Goal: Communication & Community: Share content

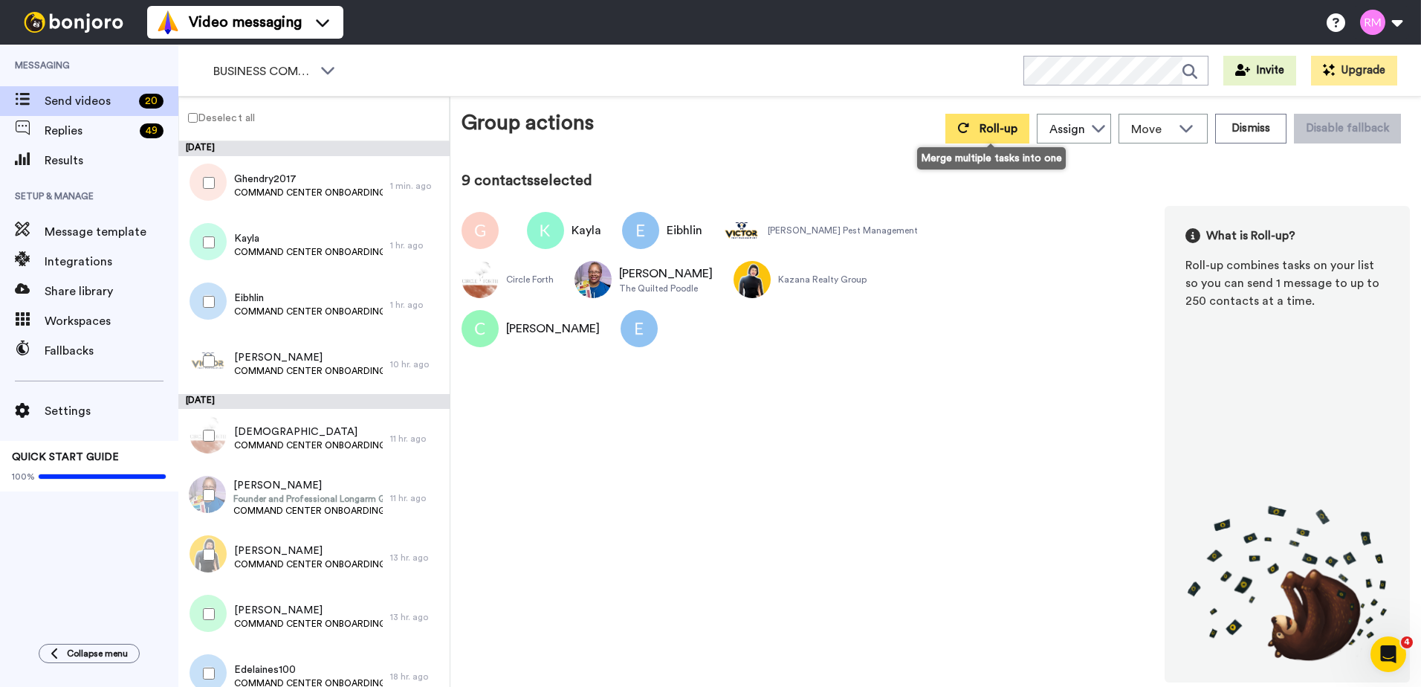
click at [971, 138] on button "Roll-up" at bounding box center [988, 129] width 84 height 30
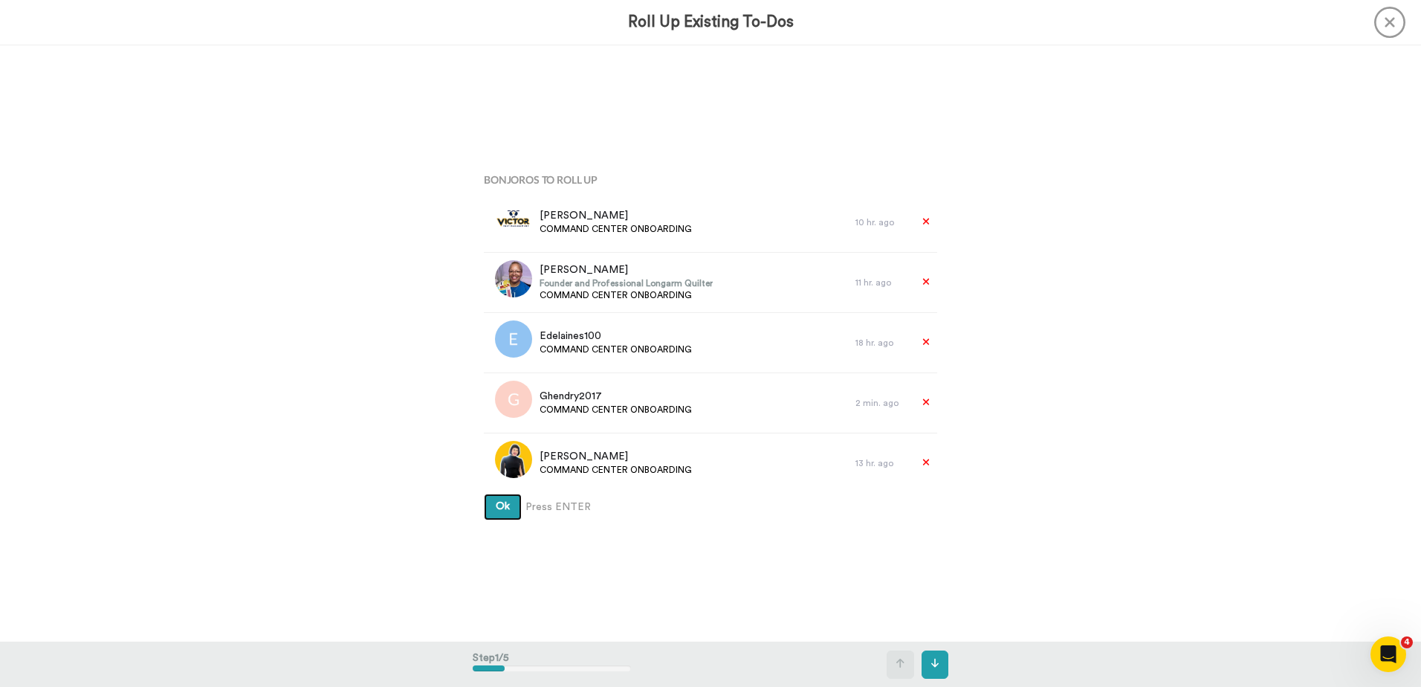
click at [508, 506] on button "Ok" at bounding box center [503, 507] width 38 height 27
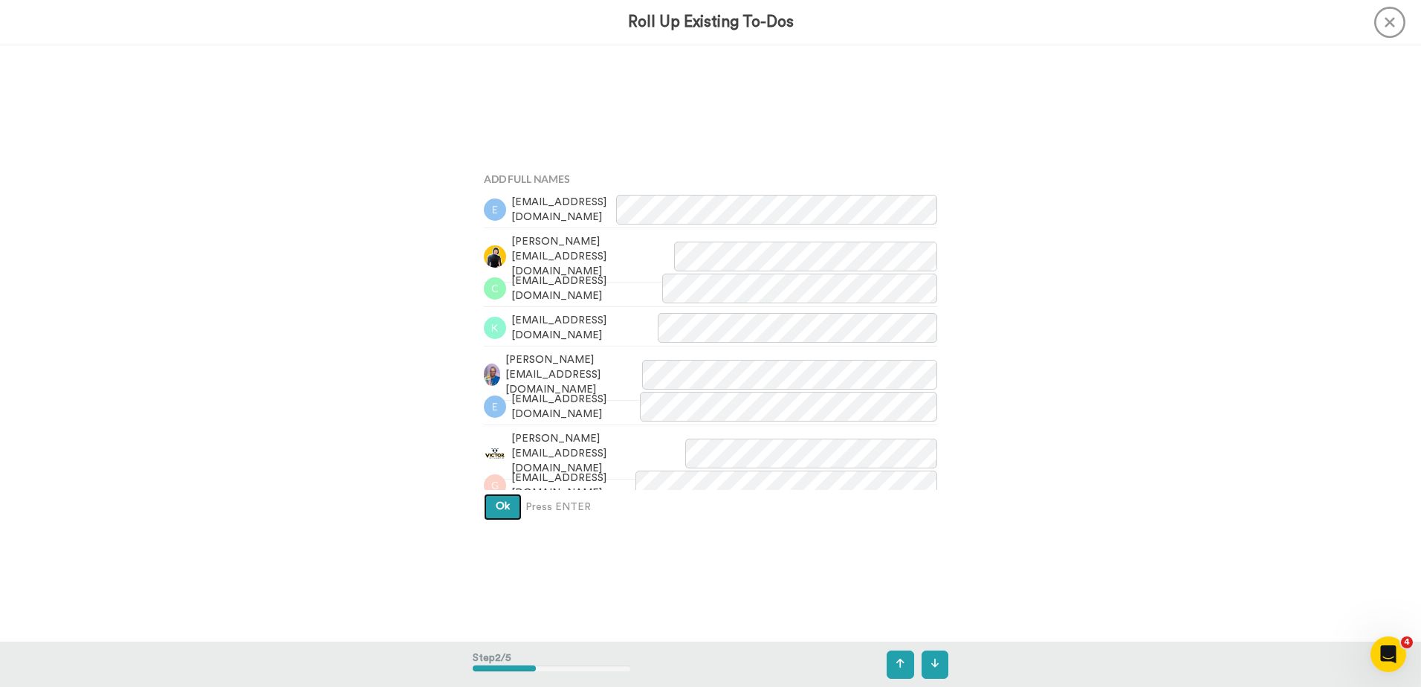
click at [496, 503] on span "Ok" at bounding box center [503, 506] width 14 height 10
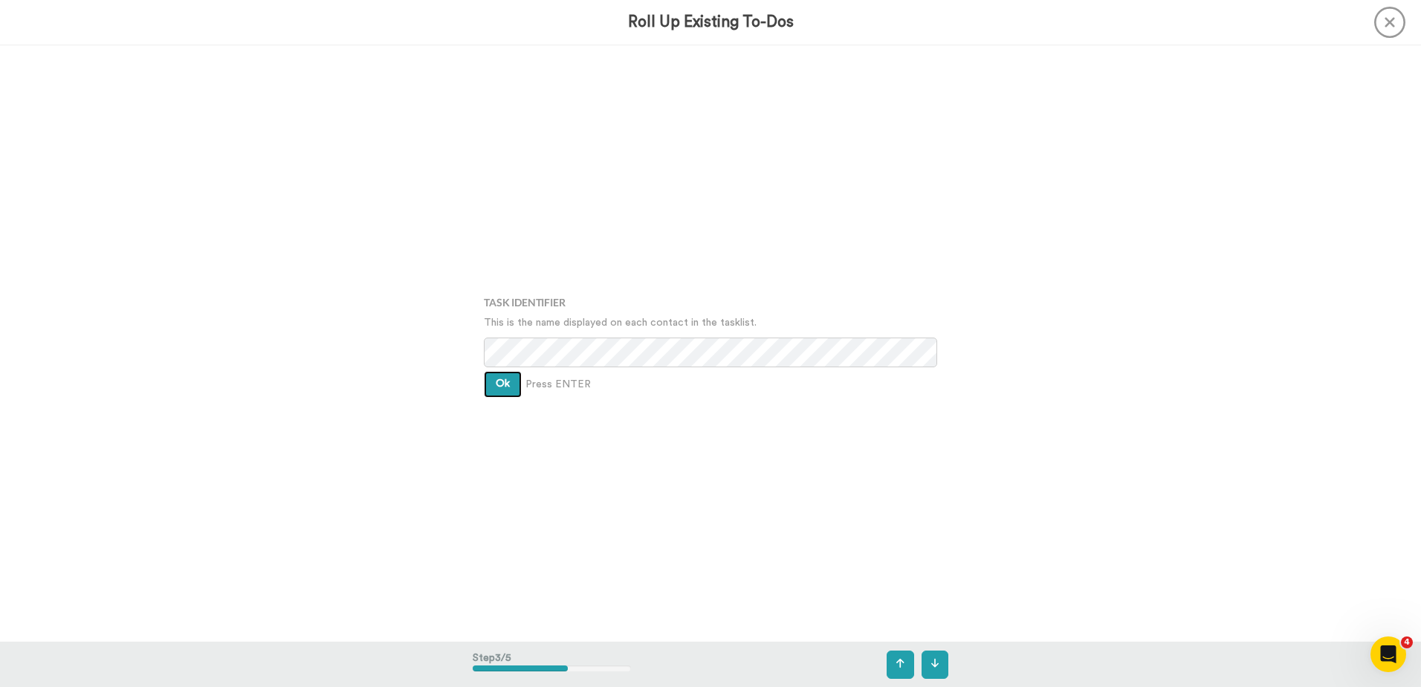
click at [500, 382] on span "Ok" at bounding box center [503, 383] width 14 height 10
click at [501, 373] on span "Ok" at bounding box center [503, 372] width 14 height 10
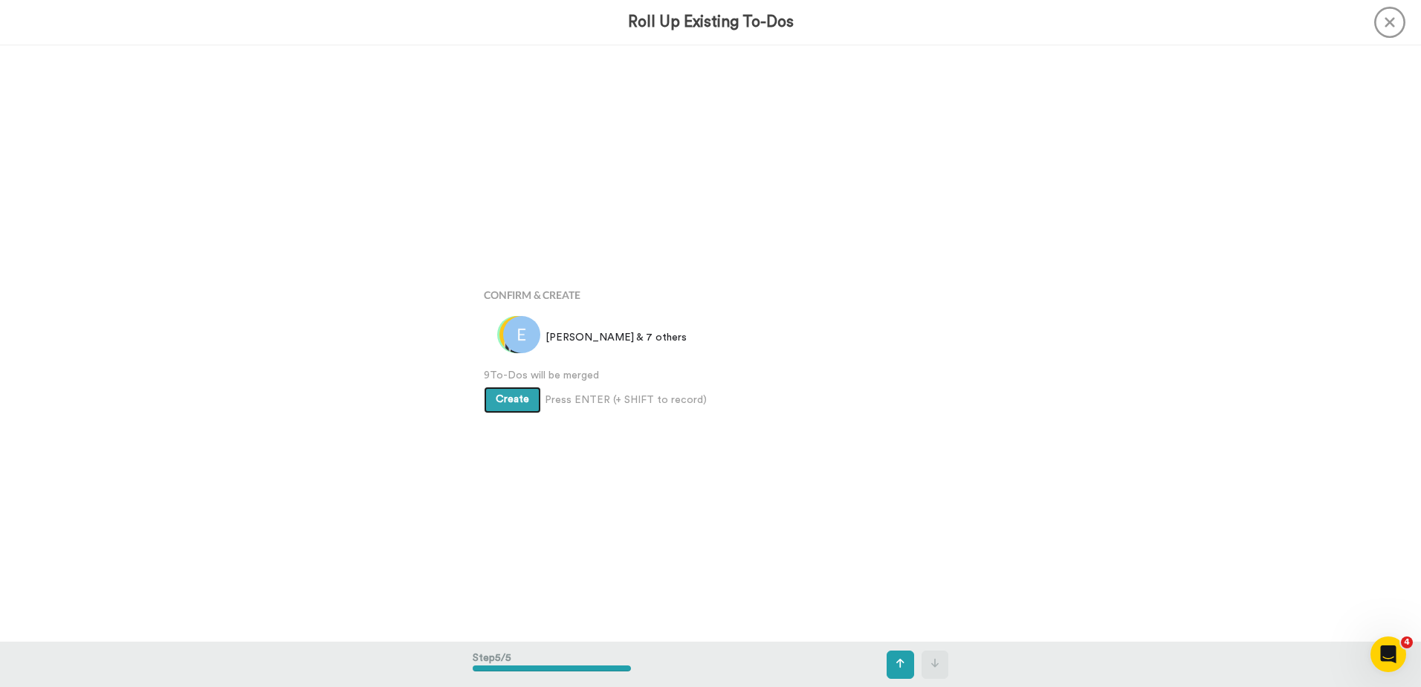
scroll to position [2386, 0]
click at [500, 391] on span "Create" at bounding box center [512, 395] width 33 height 10
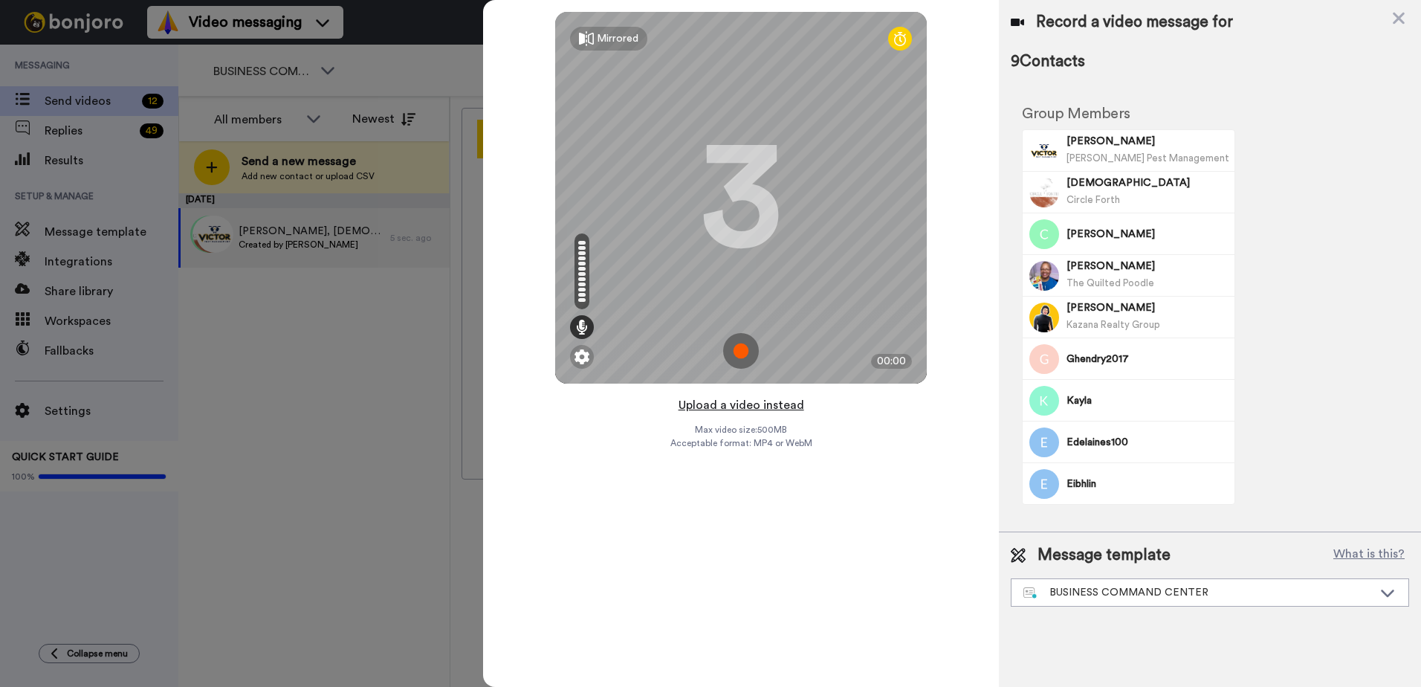
click at [742, 405] on button "Upload a video instead" at bounding box center [741, 404] width 135 height 19
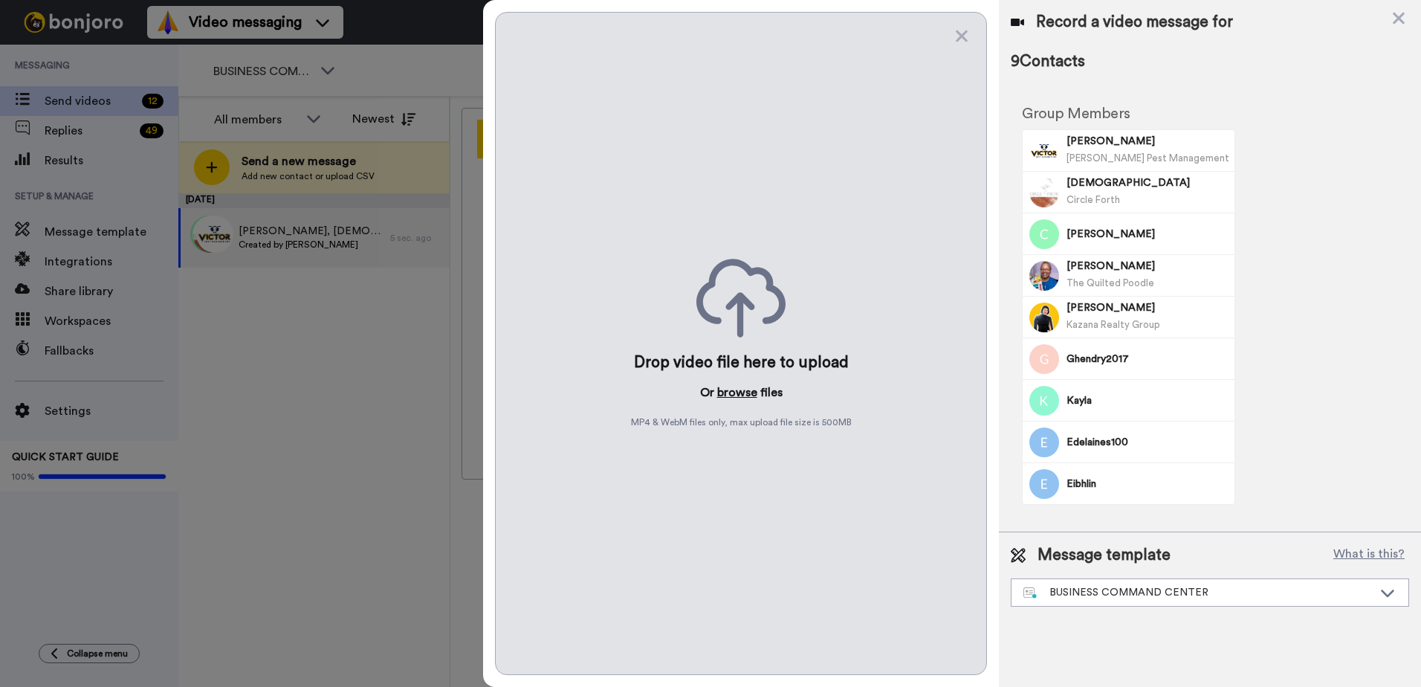
click at [743, 394] on button "browse" at bounding box center [737, 393] width 40 height 18
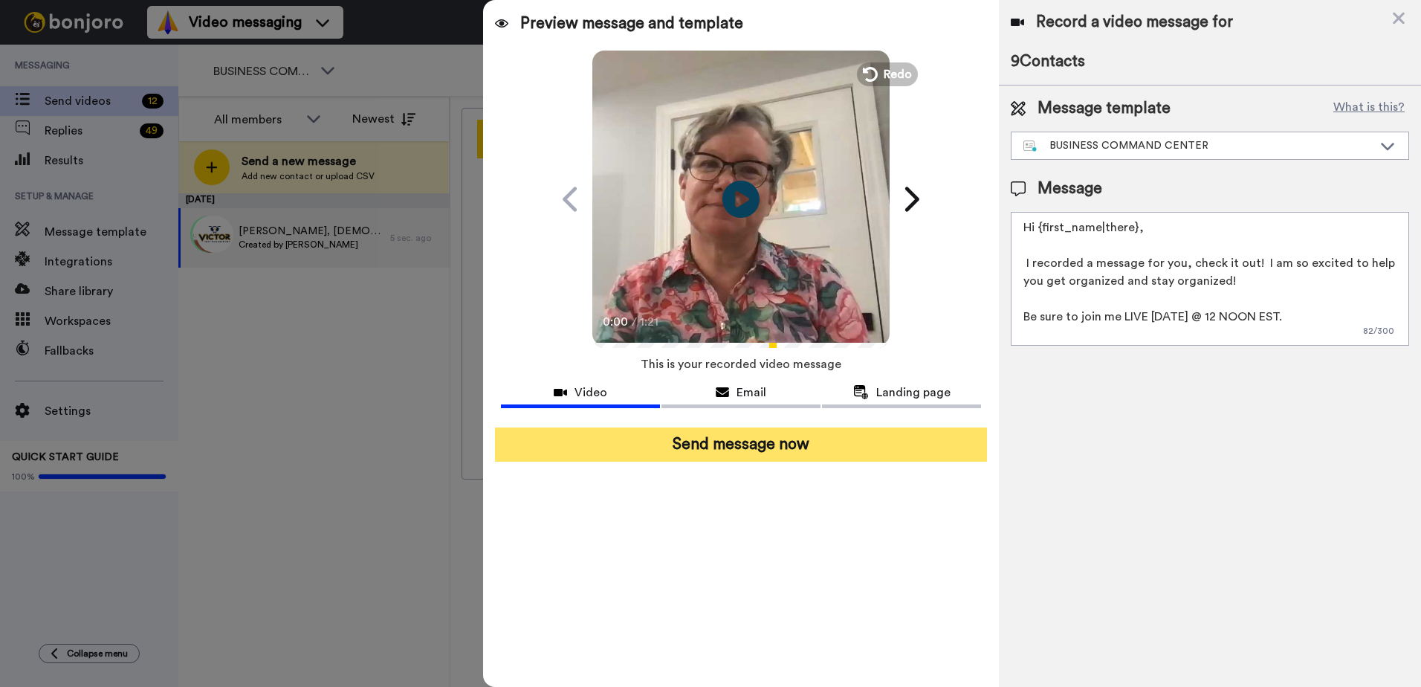
click at [804, 453] on button "Send message now" at bounding box center [741, 444] width 492 height 34
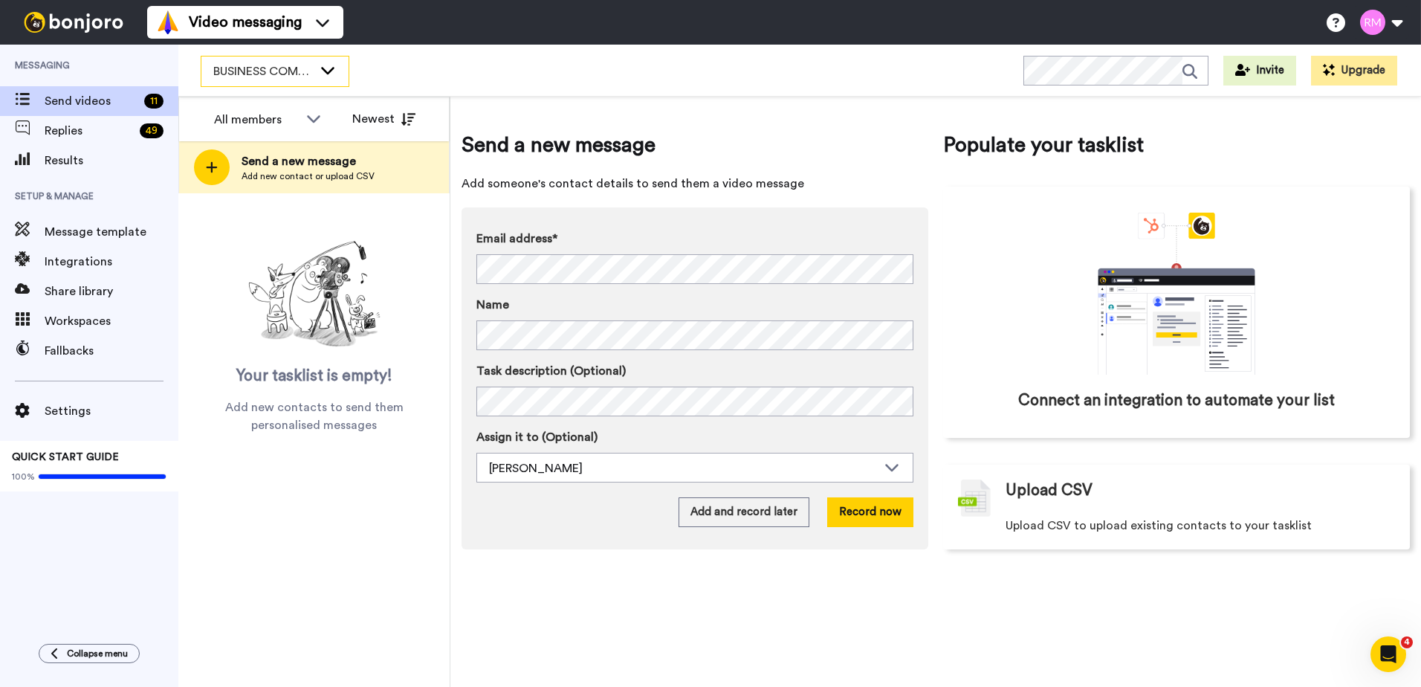
click at [276, 74] on span "BUSINESS COMMAND CENTER" at bounding box center [263, 71] width 100 height 18
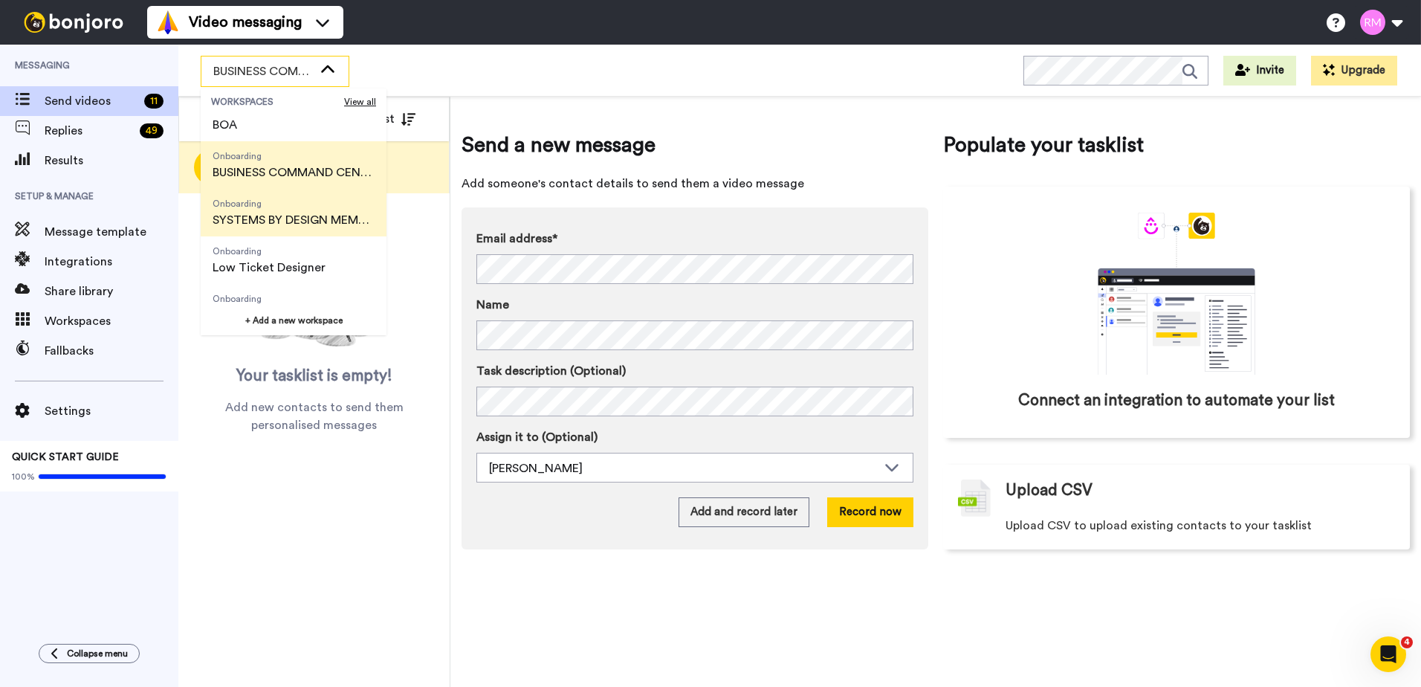
scroll to position [238, 0]
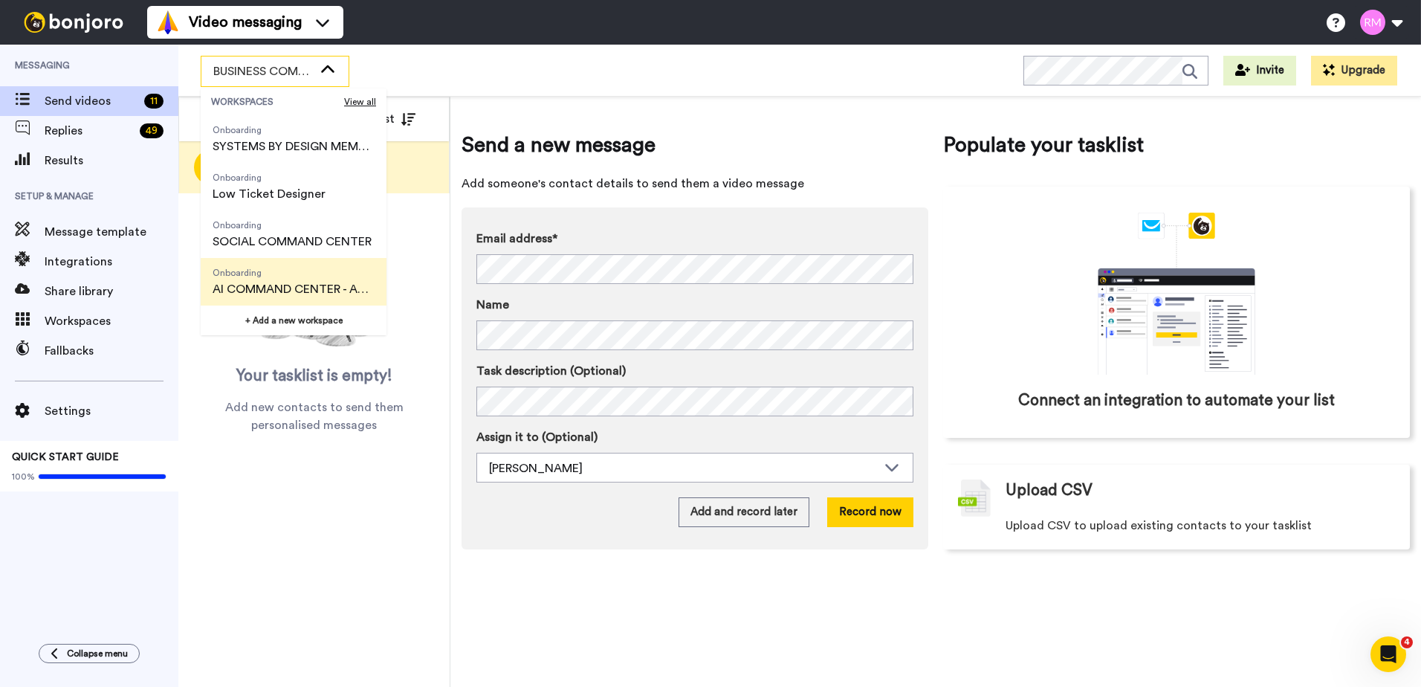
click at [305, 274] on span "Onboarding" at bounding box center [294, 273] width 162 height 12
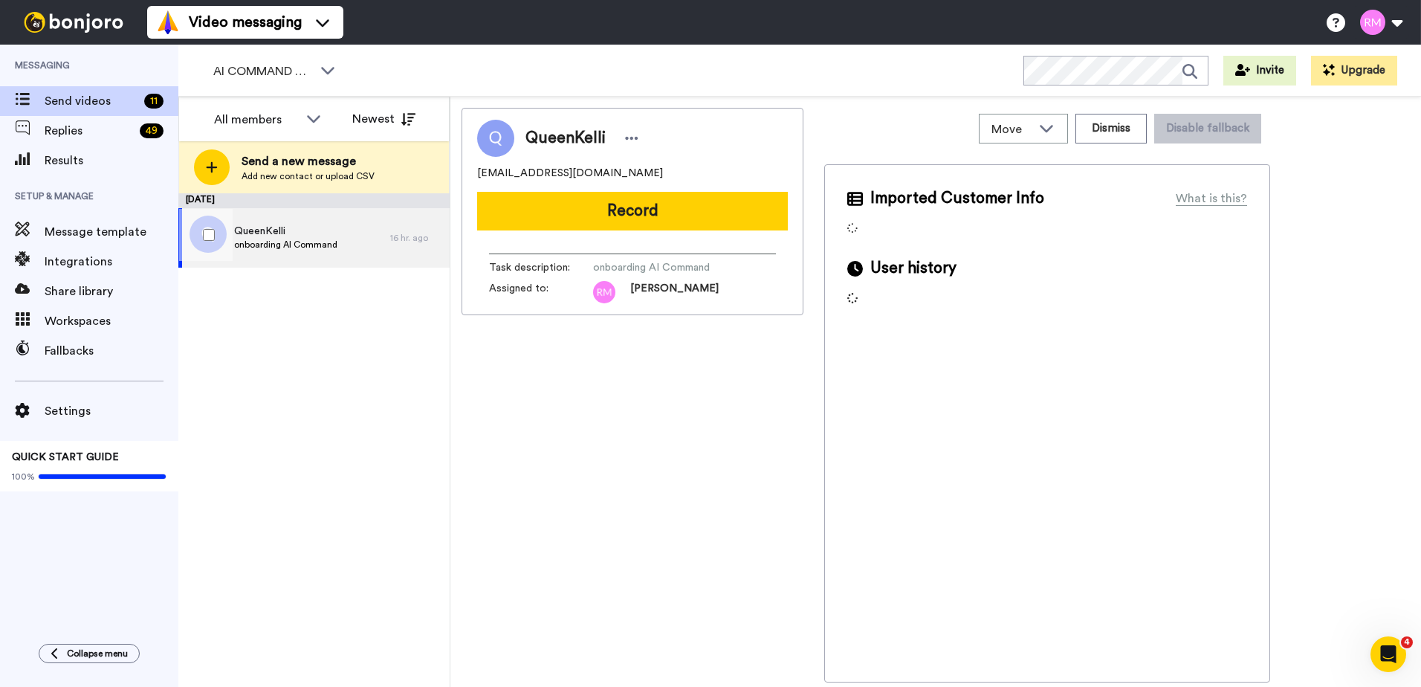
click at [221, 245] on div at bounding box center [206, 235] width 54 height 52
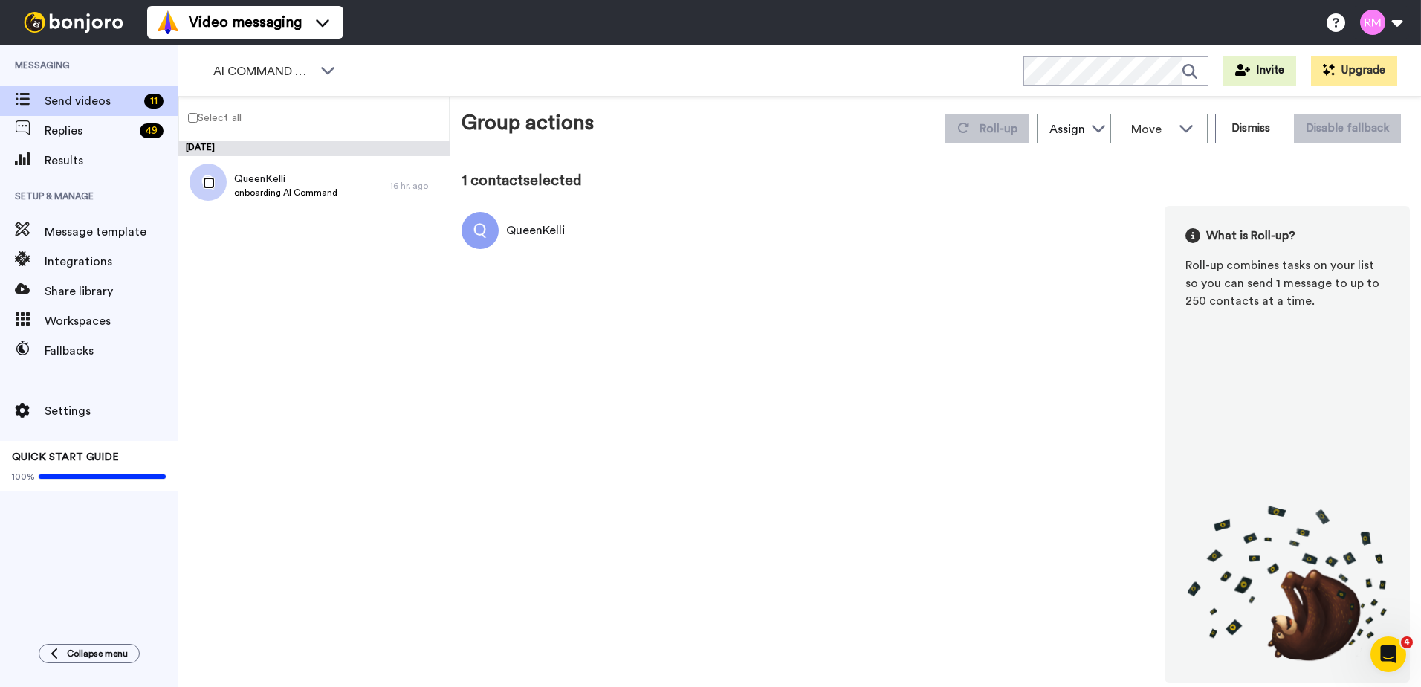
click at [216, 178] on div at bounding box center [206, 183] width 54 height 52
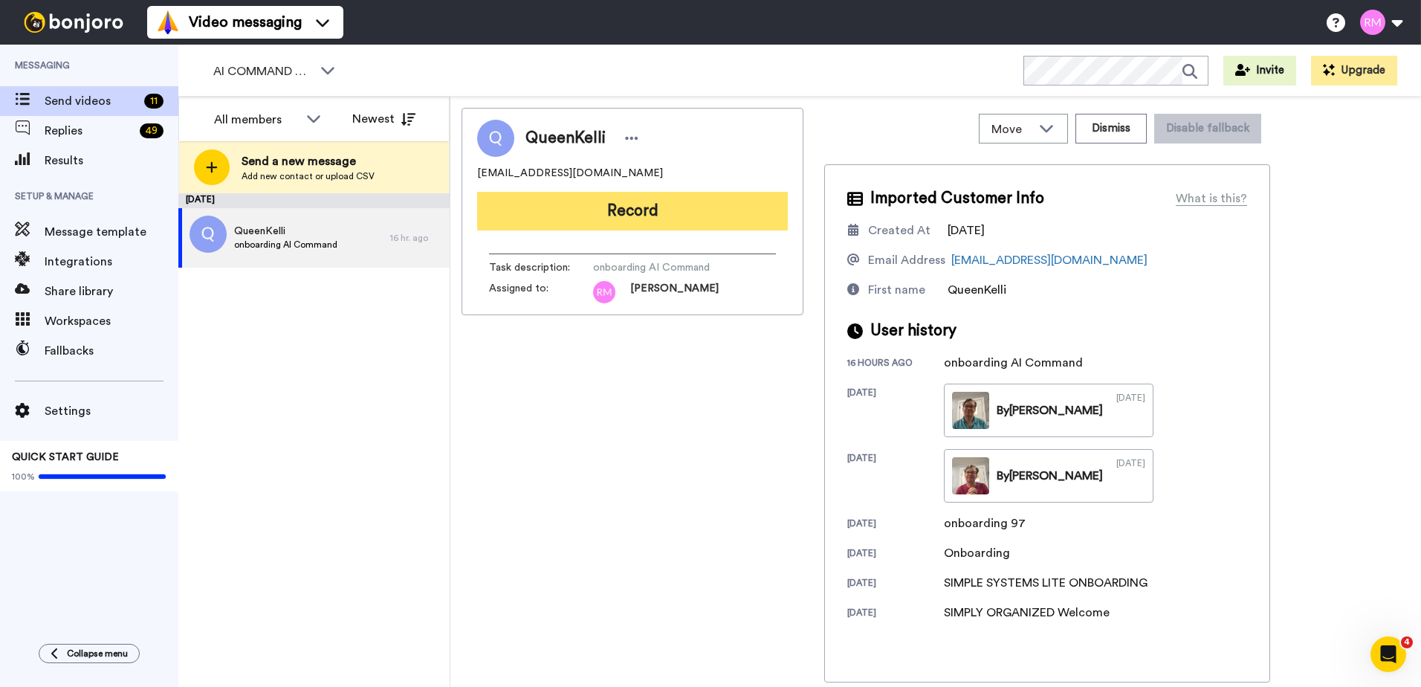
click at [657, 219] on button "Record" at bounding box center [632, 211] width 311 height 39
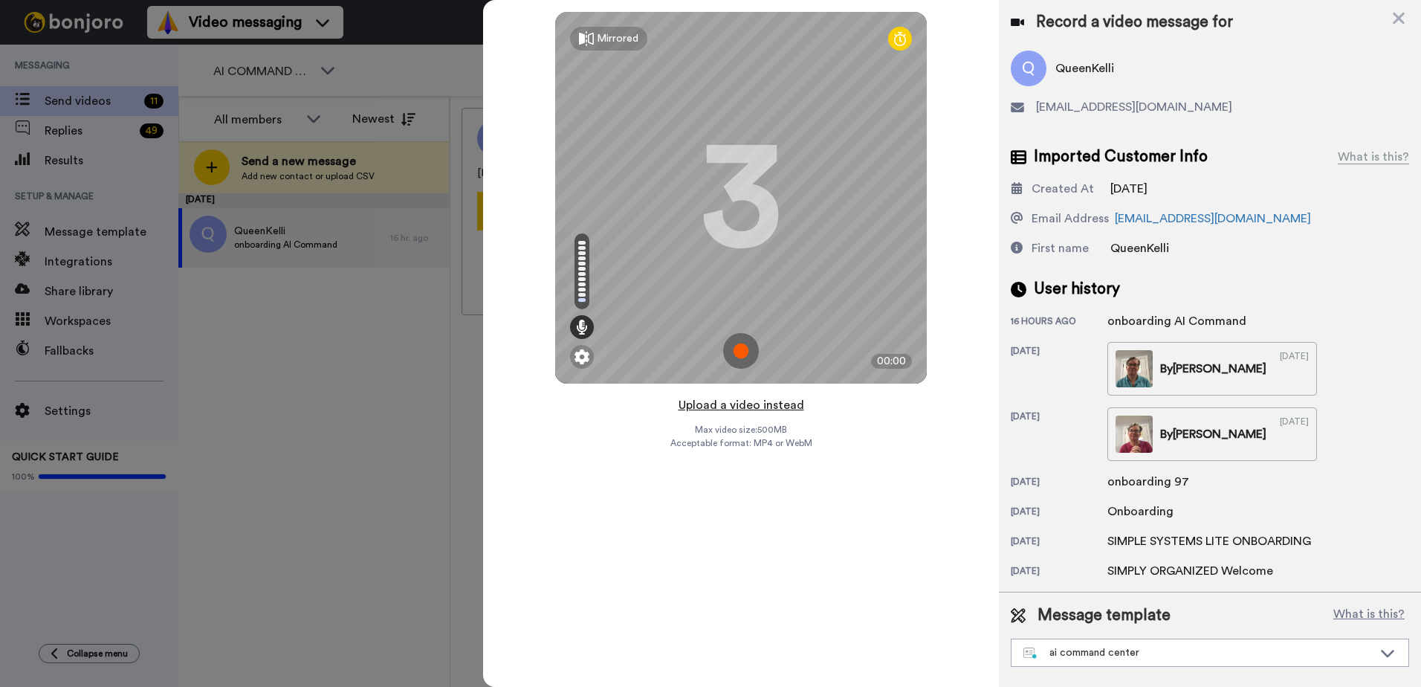
click at [736, 404] on button "Upload a video instead" at bounding box center [741, 404] width 135 height 19
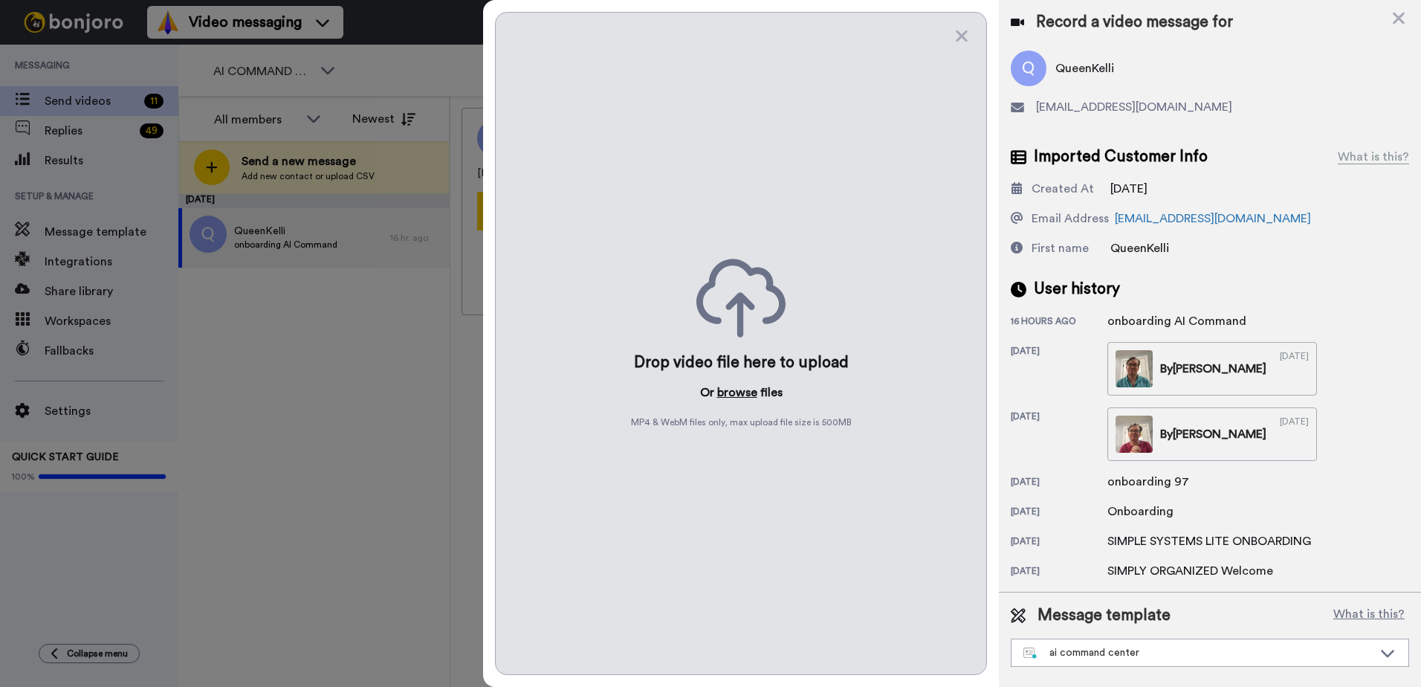
click at [734, 391] on button "browse" at bounding box center [737, 393] width 40 height 18
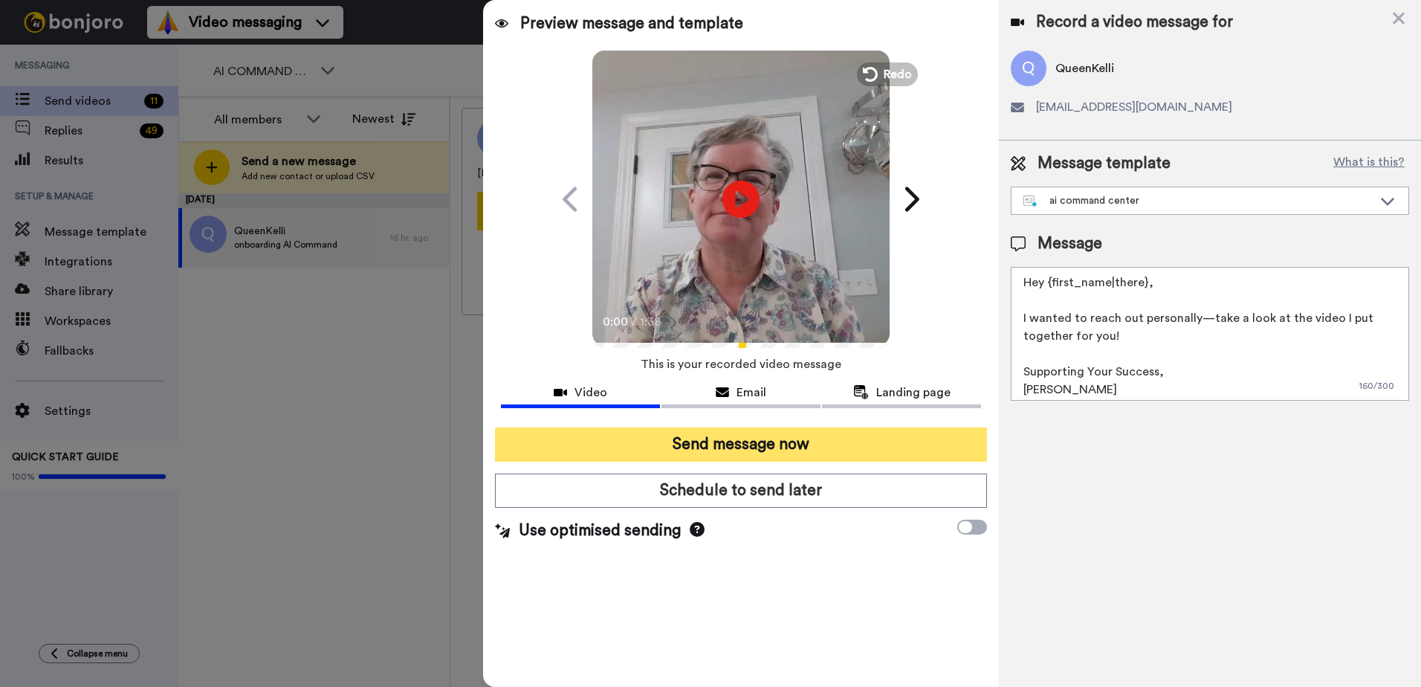
click at [746, 450] on button "Send message now" at bounding box center [741, 444] width 492 height 34
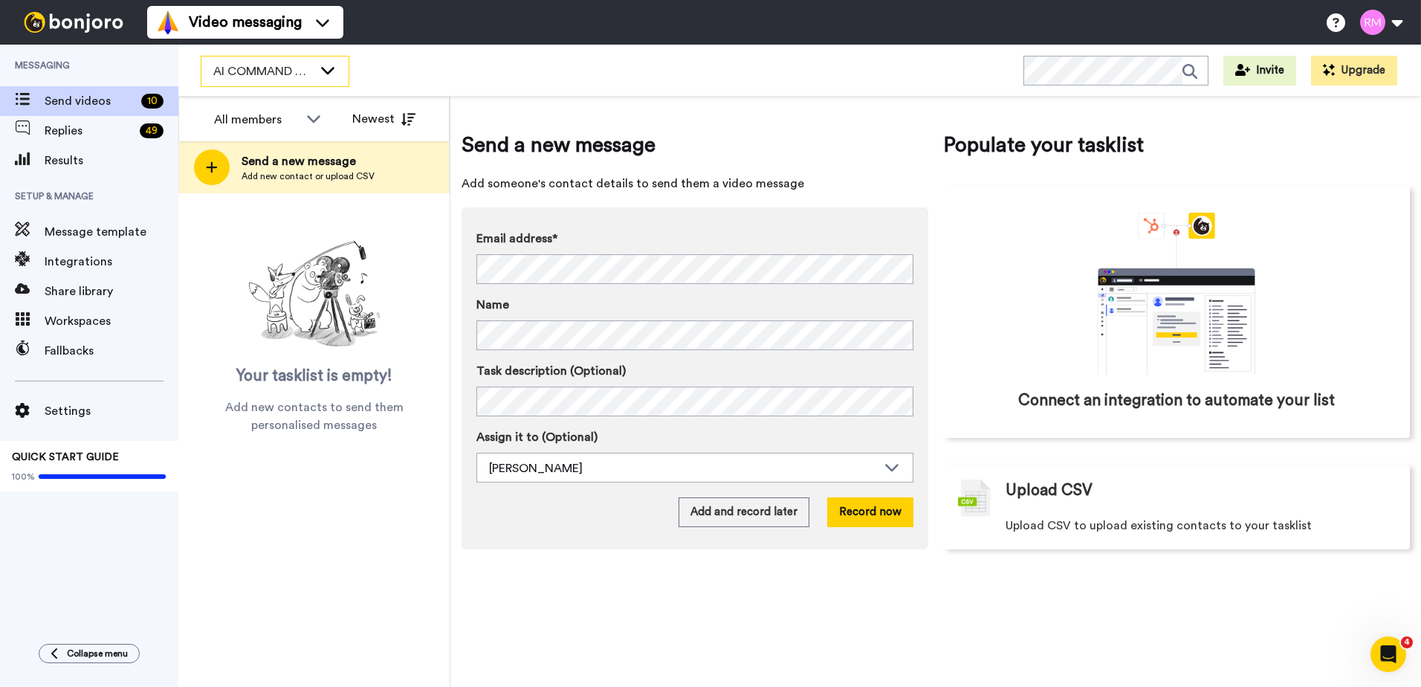
click at [294, 69] on span "AI COMMAND CENTER - ACTIVE" at bounding box center [263, 71] width 100 height 18
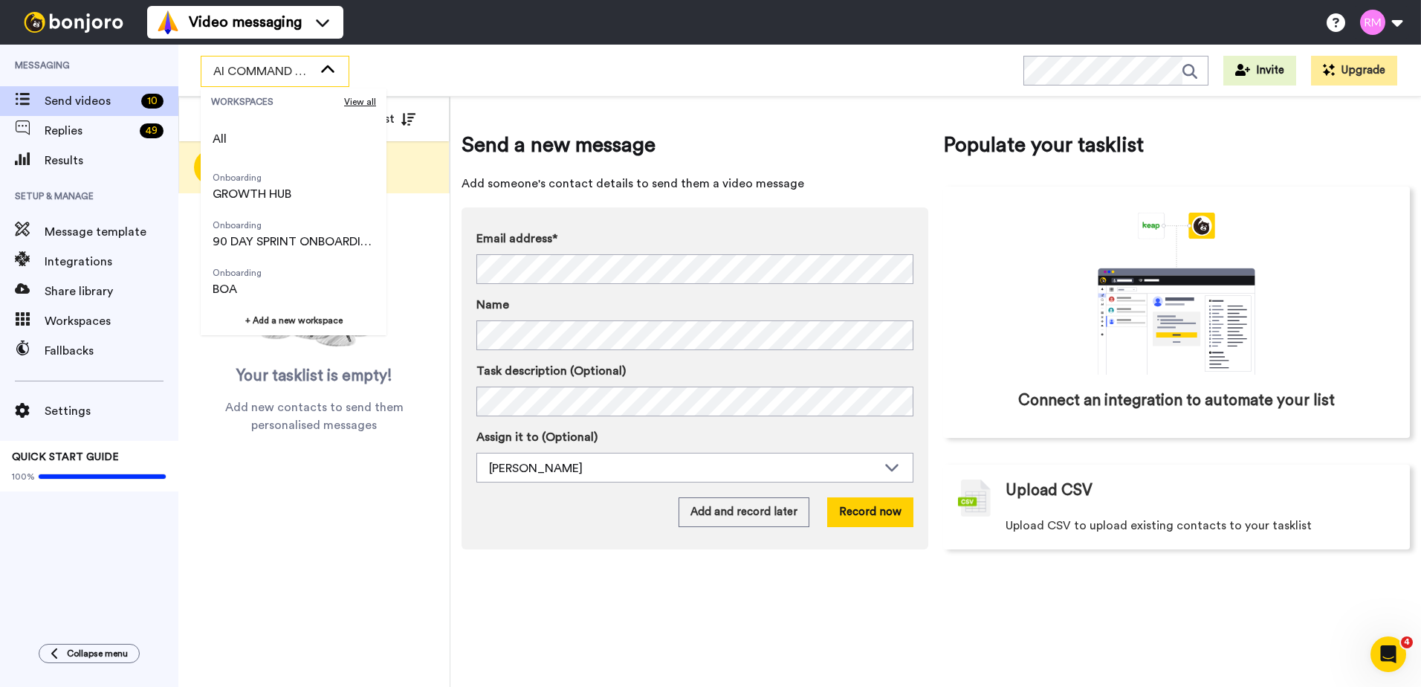
scroll to position [238, 0]
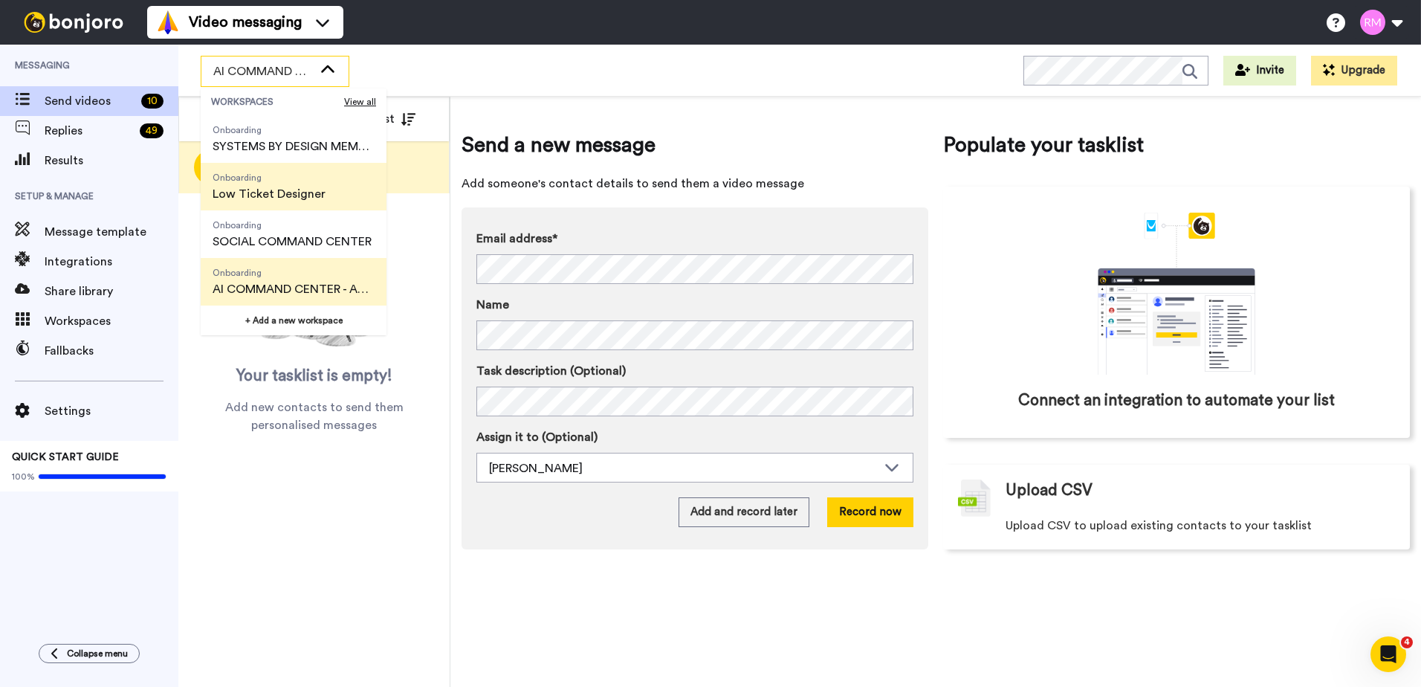
click at [303, 192] on span "Low Ticket Designer" at bounding box center [269, 194] width 113 height 18
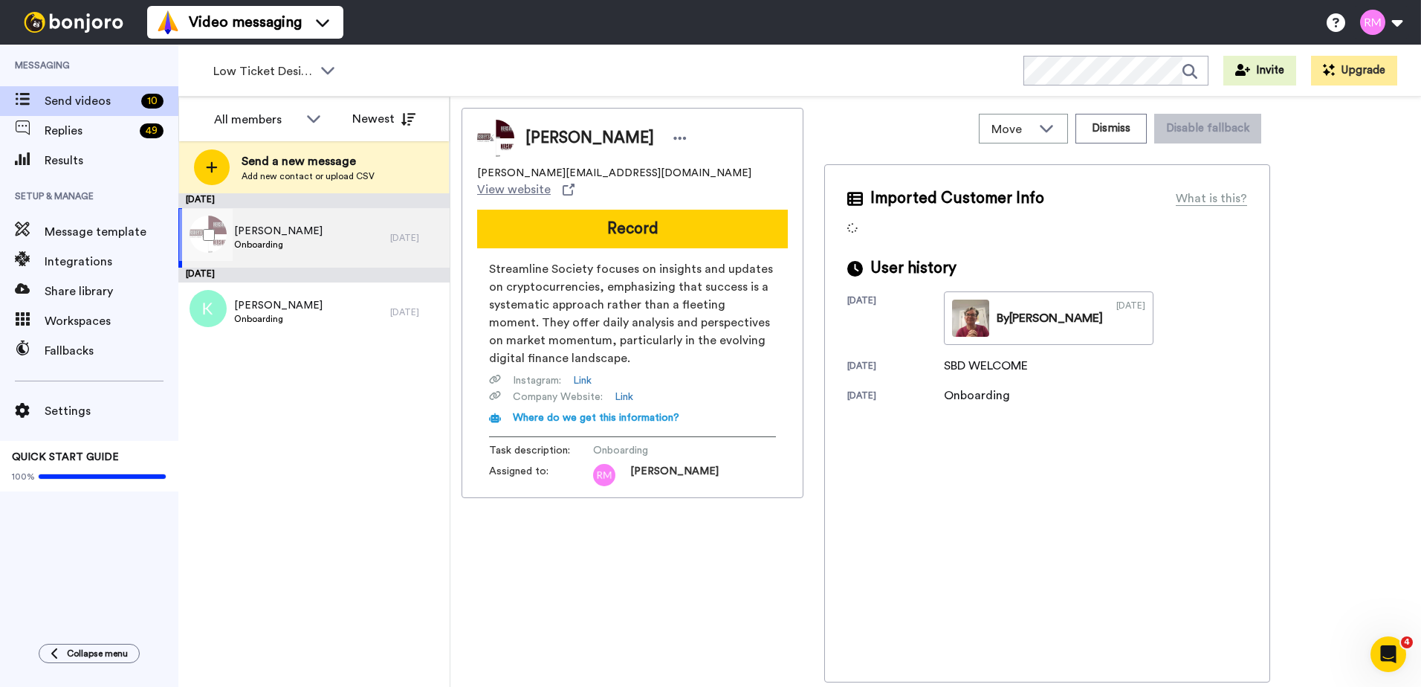
click at [202, 232] on div at bounding box center [206, 235] width 54 height 52
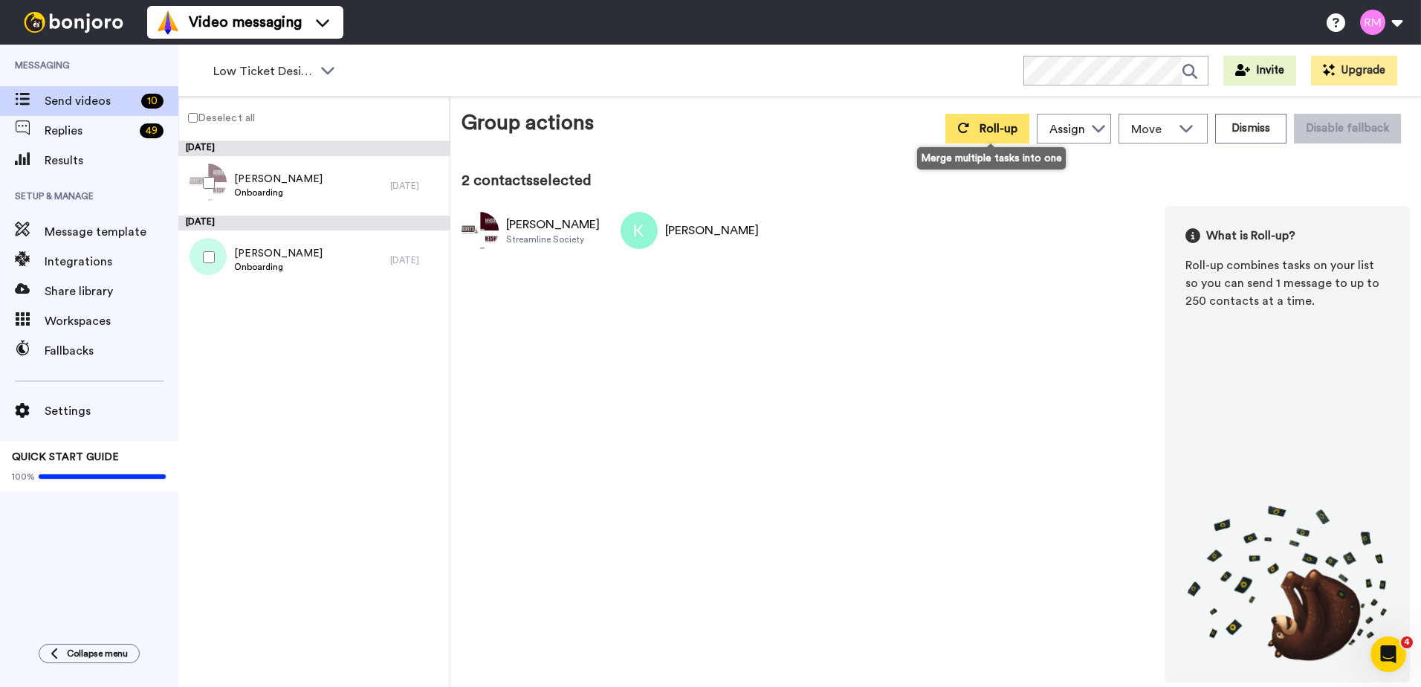
click at [958, 132] on button "Roll-up" at bounding box center [988, 129] width 84 height 30
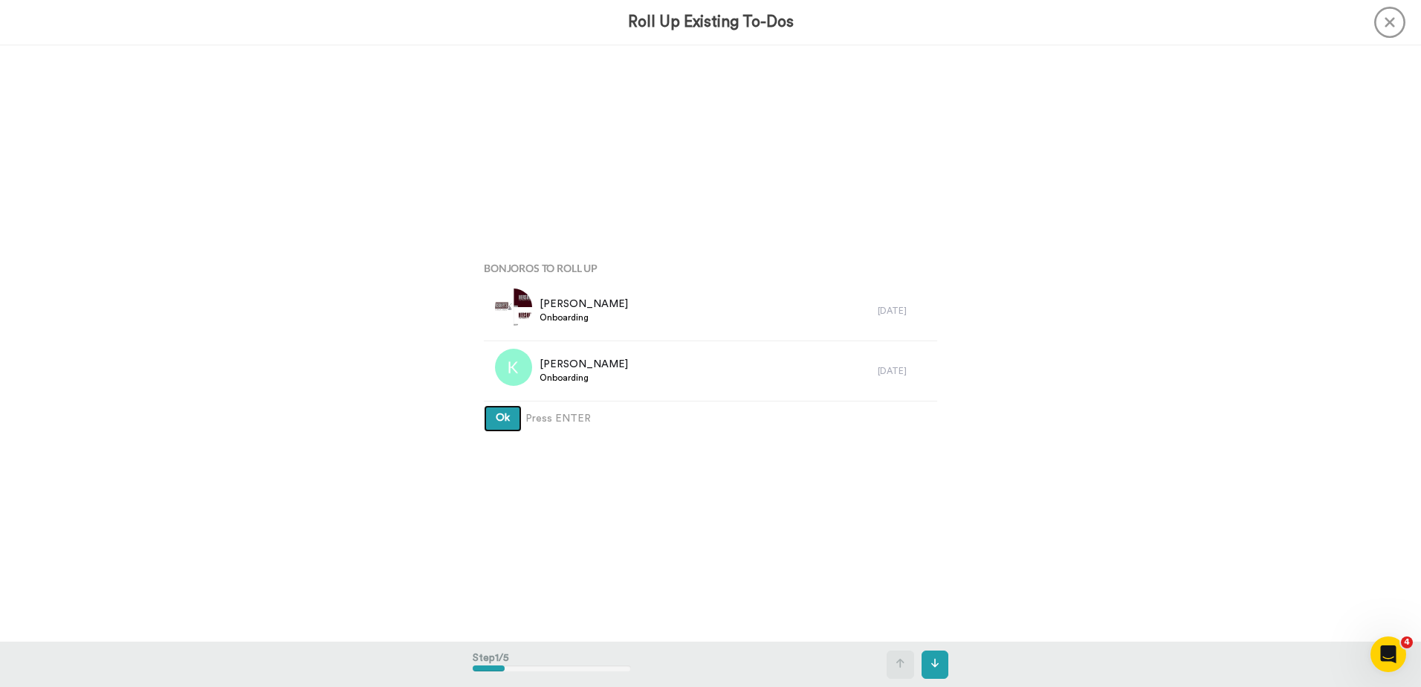
click at [496, 417] on span "Ok" at bounding box center [503, 418] width 14 height 10
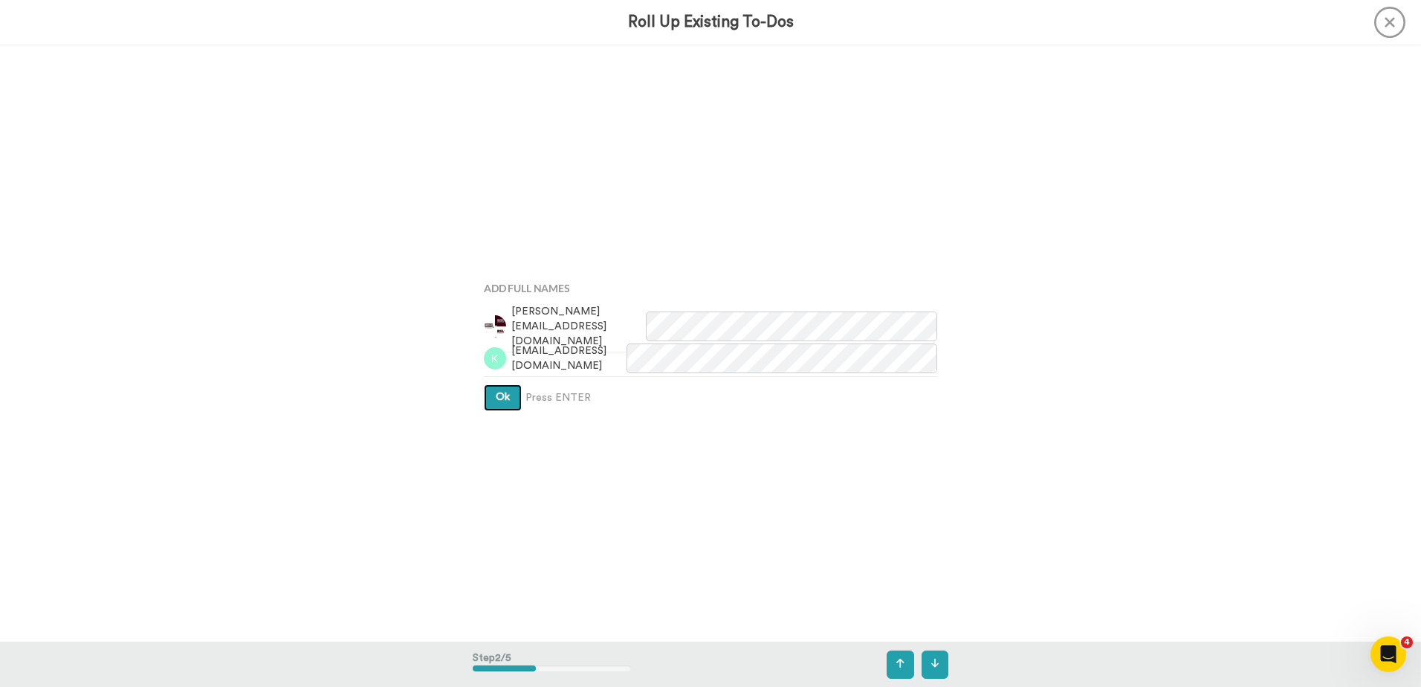
click at [496, 398] on span "Ok" at bounding box center [503, 397] width 14 height 10
click at [502, 384] on span "Ok" at bounding box center [503, 383] width 14 height 10
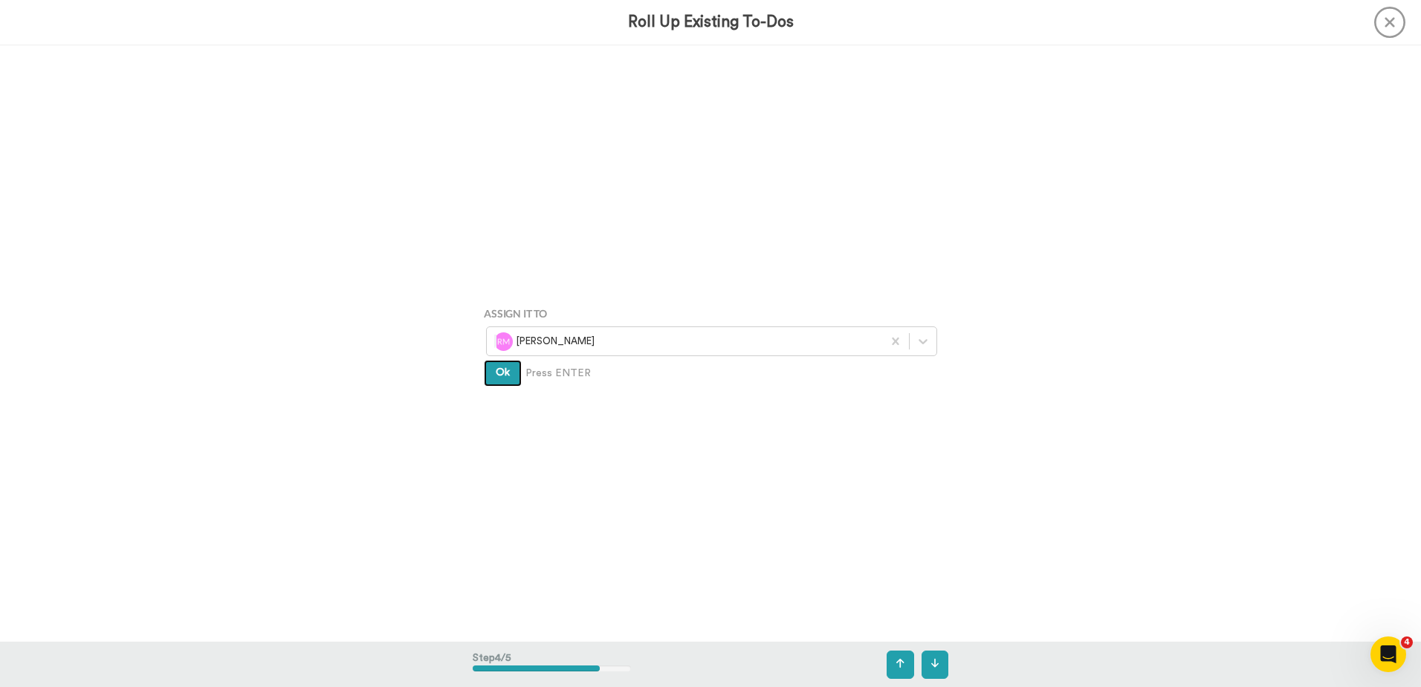
click at [496, 375] on span "Ok" at bounding box center [503, 372] width 14 height 10
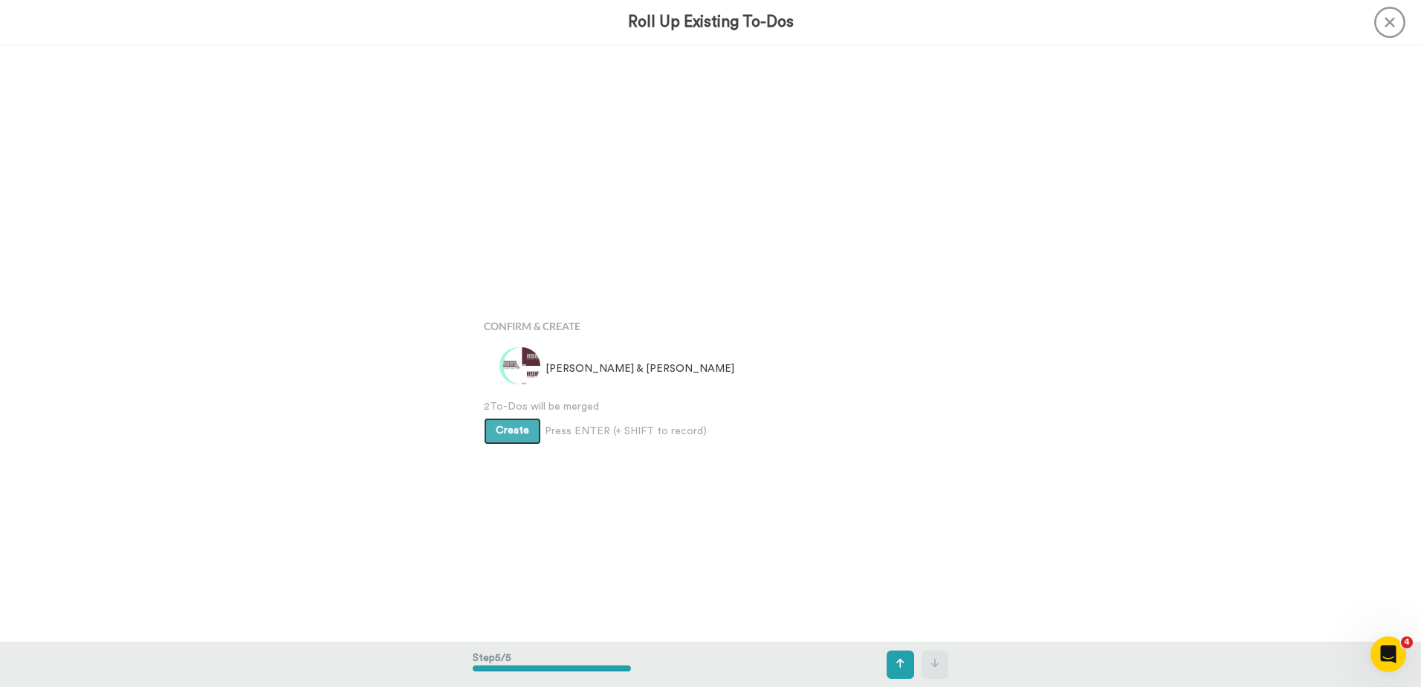
scroll to position [2386, 0]
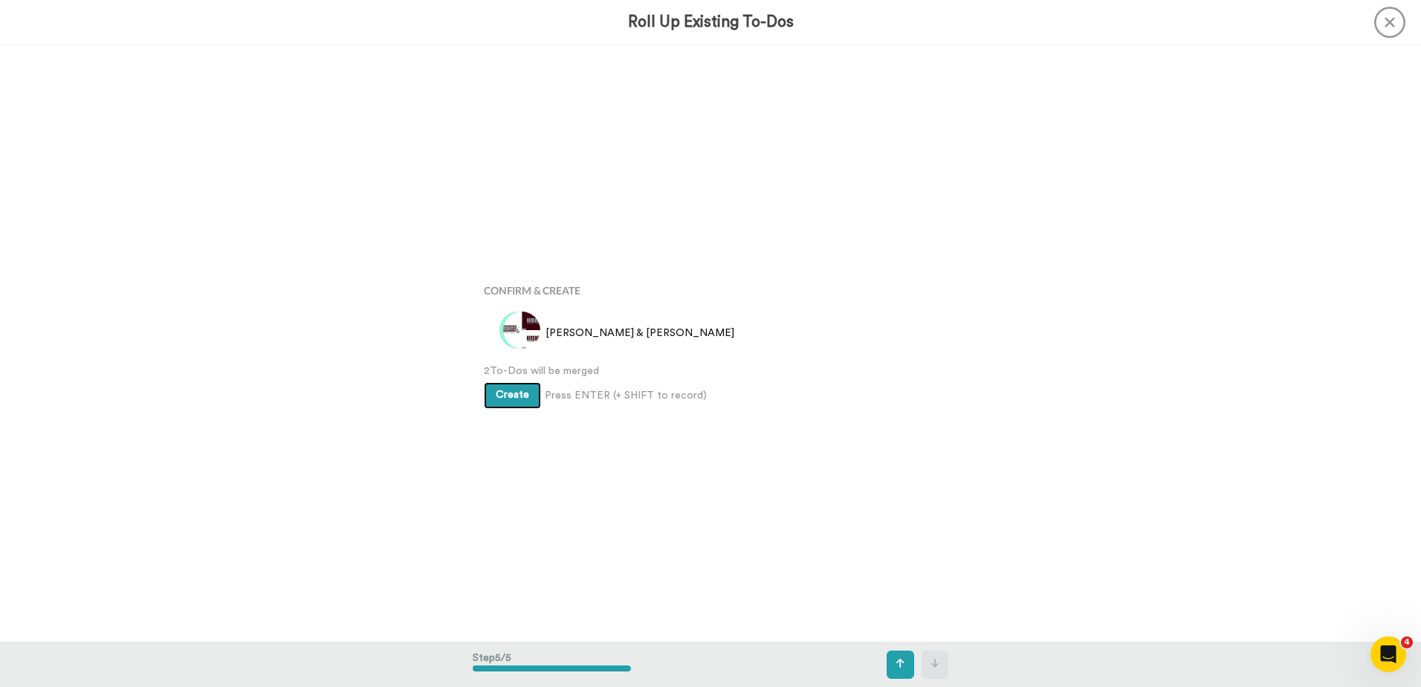
click at [508, 392] on span "Create" at bounding box center [512, 395] width 33 height 10
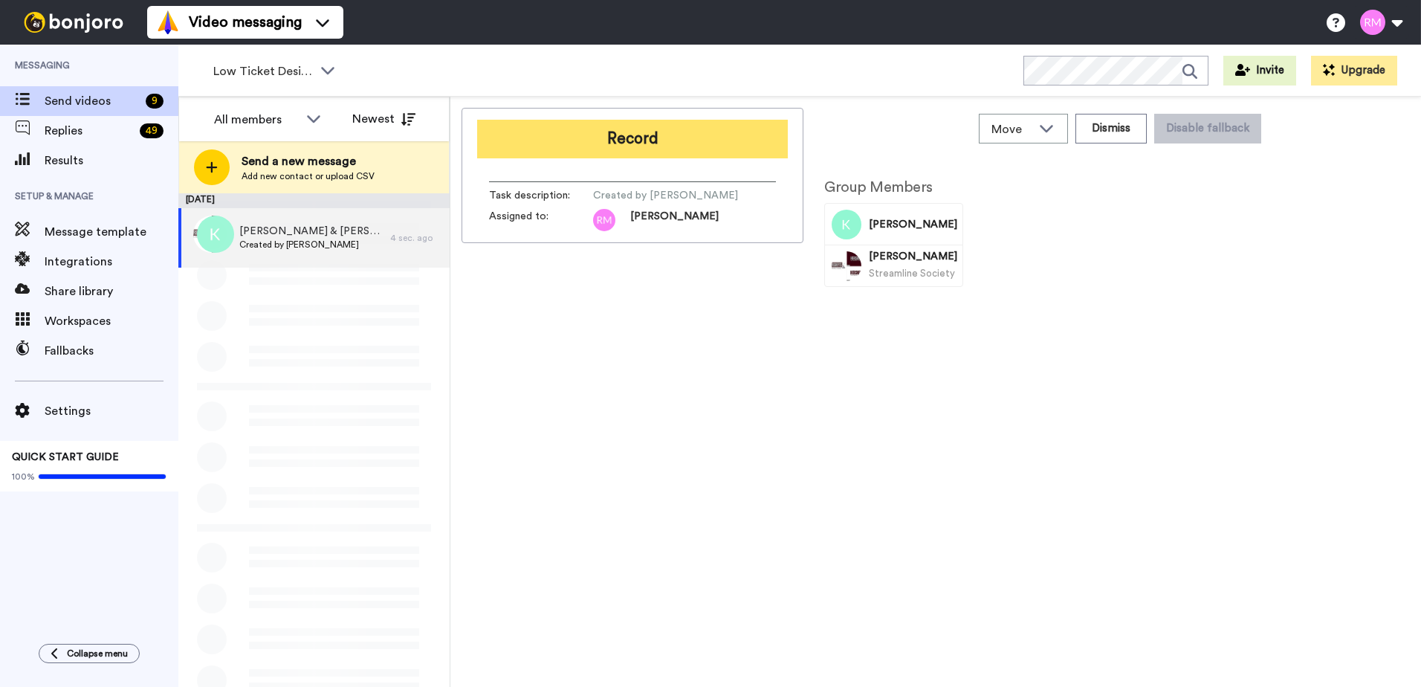
click at [624, 149] on button "Record" at bounding box center [632, 139] width 311 height 39
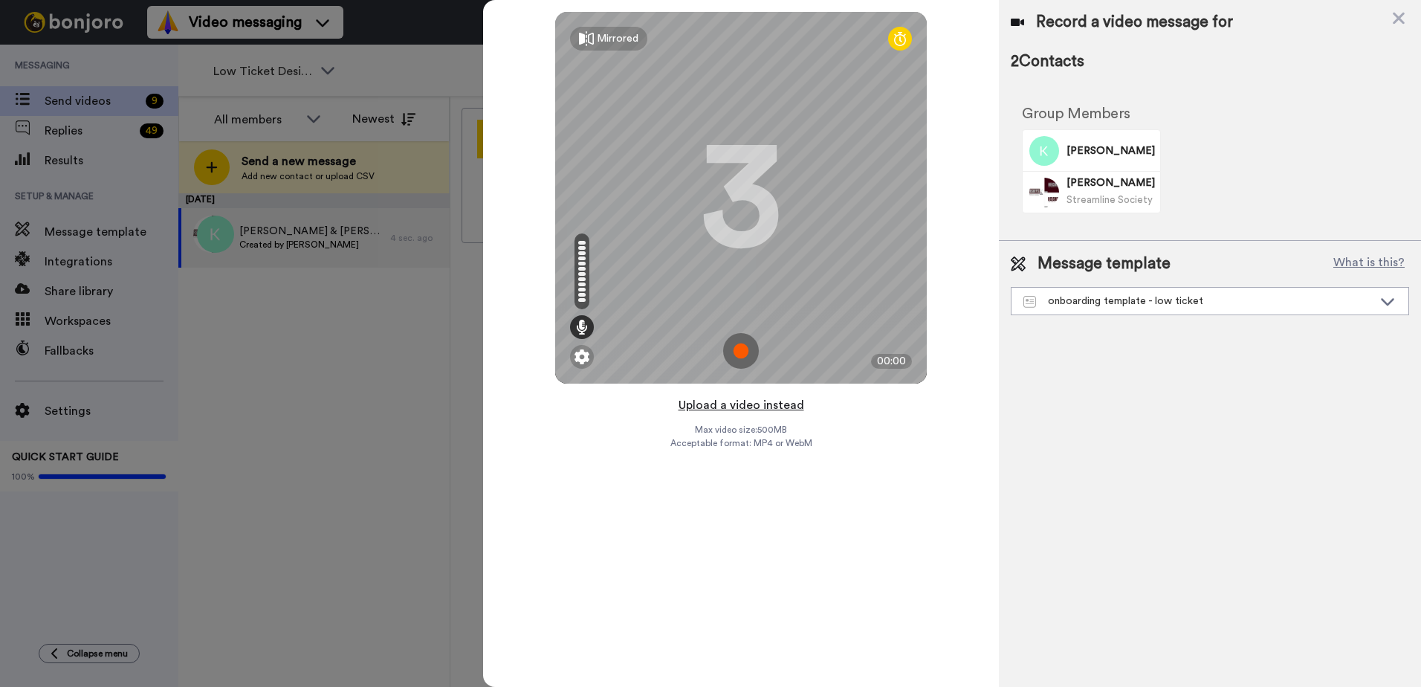
click at [737, 410] on button "Upload a video instead" at bounding box center [741, 404] width 135 height 19
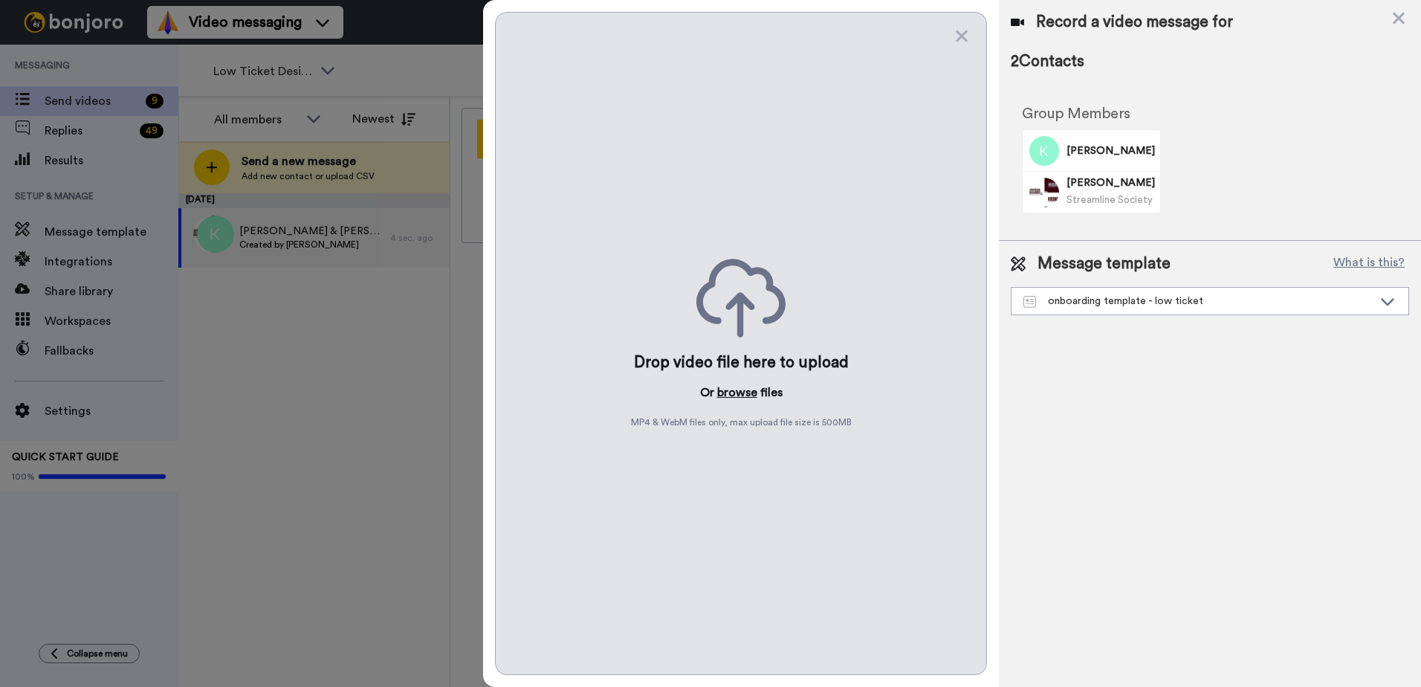
click at [731, 393] on button "browse" at bounding box center [737, 393] width 40 height 18
